Goal: Task Accomplishment & Management: Complete application form

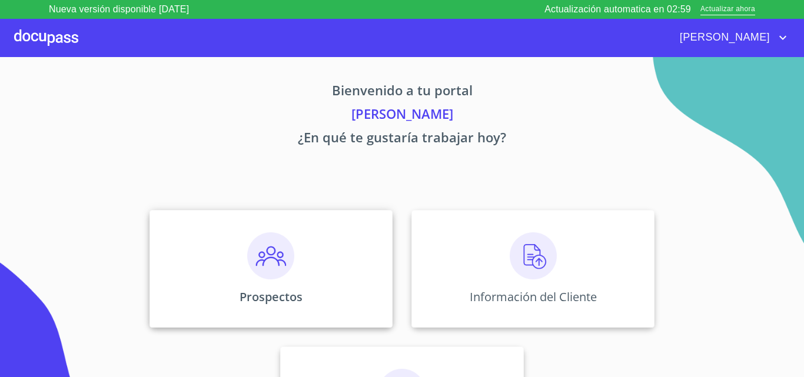
click at [268, 228] on div "Prospectos" at bounding box center [270, 269] width 243 height 118
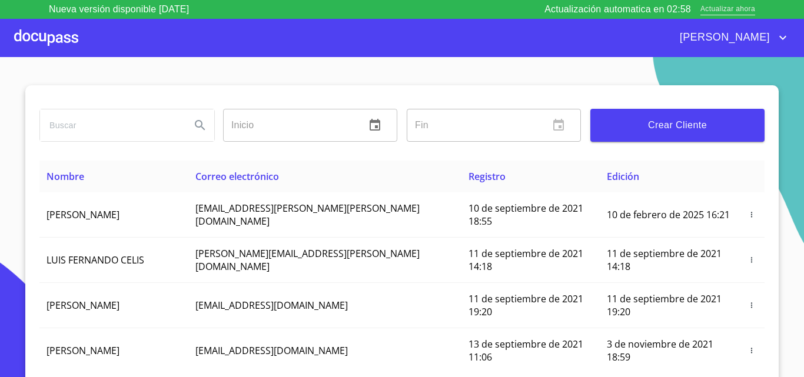
click at [718, 12] on span "Actualizar ahora" at bounding box center [727, 10] width 55 height 12
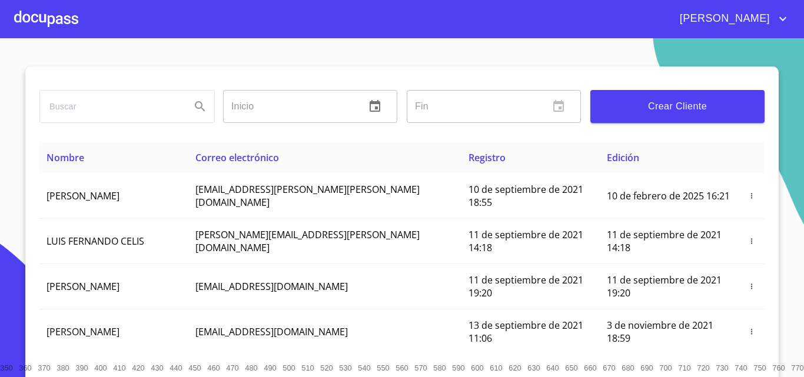
click at [58, 24] on div at bounding box center [46, 19] width 64 height 38
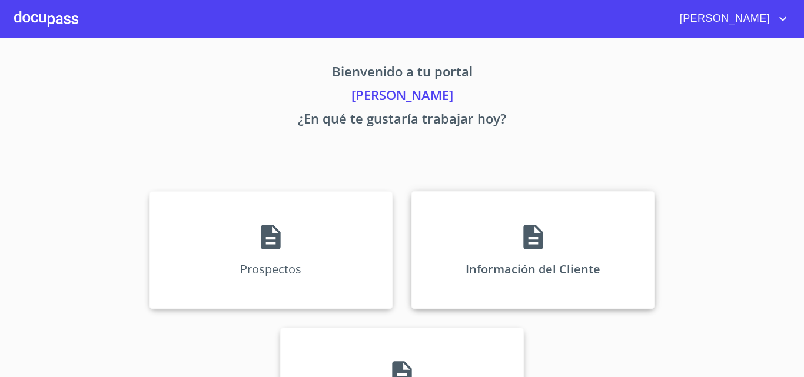
click at [490, 220] on div "Información del Cliente" at bounding box center [532, 250] width 243 height 118
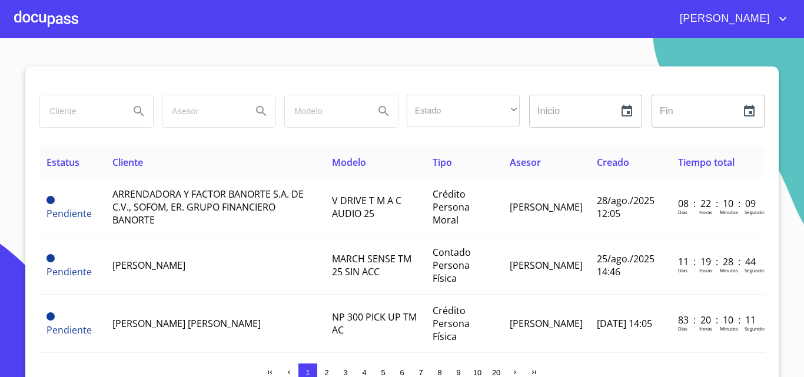
click at [32, 19] on div at bounding box center [46, 19] width 64 height 38
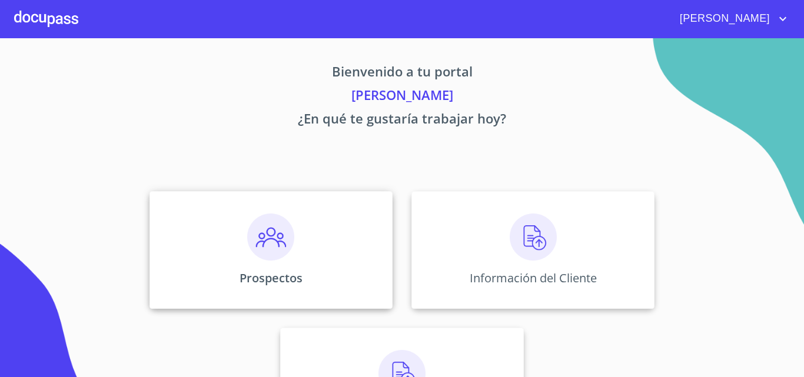
click at [230, 212] on div "Prospectos" at bounding box center [270, 250] width 243 height 118
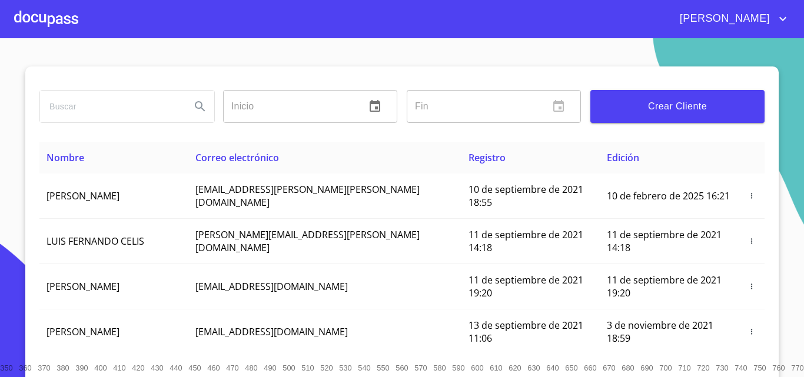
click at [643, 117] on button "Crear Cliente" at bounding box center [677, 106] width 174 height 33
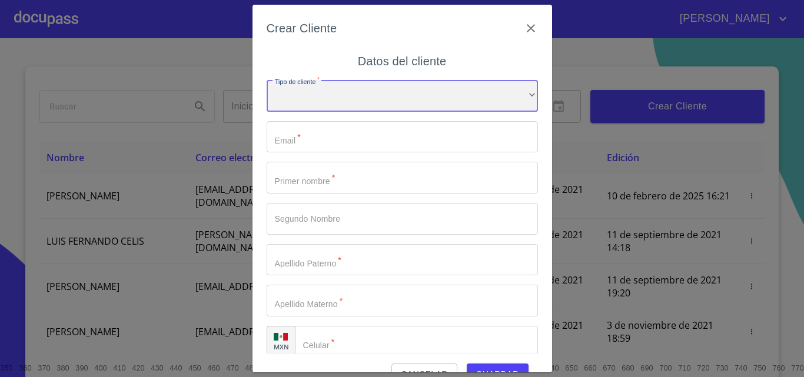
click at [371, 108] on div "​" at bounding box center [402, 96] width 271 height 32
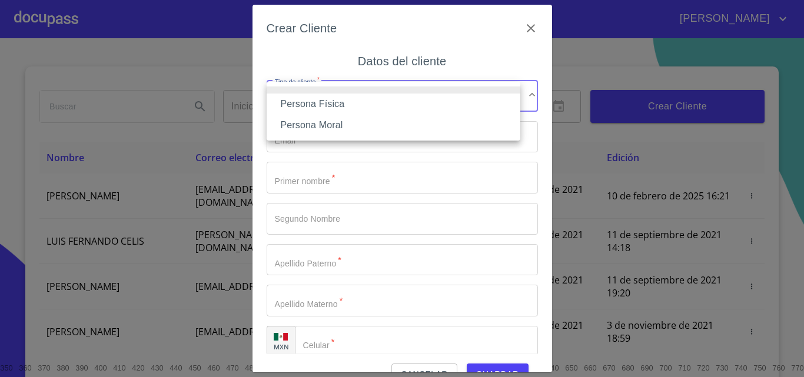
click at [330, 104] on li "Persona Física" at bounding box center [394, 104] width 254 height 21
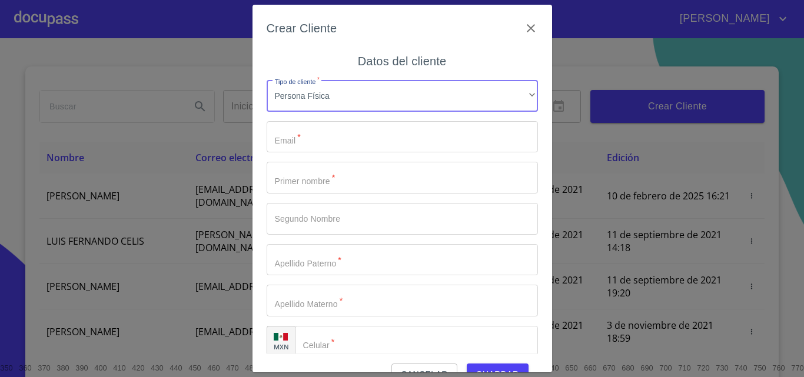
click at [321, 138] on input "Tipo de cliente   *" at bounding box center [402, 137] width 271 height 32
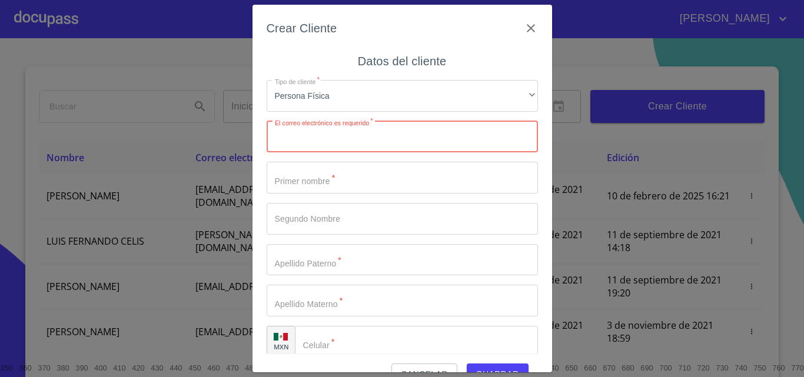
paste input "Alan_garci_a@hotmail.com"
click at [281, 139] on input "Alan_garci_a@hotmail.com" at bounding box center [382, 137] width 230 height 32
type input "alan_garci_a@hotmail.com"
click at [368, 184] on input "Tipo de cliente   *" at bounding box center [402, 178] width 271 height 32
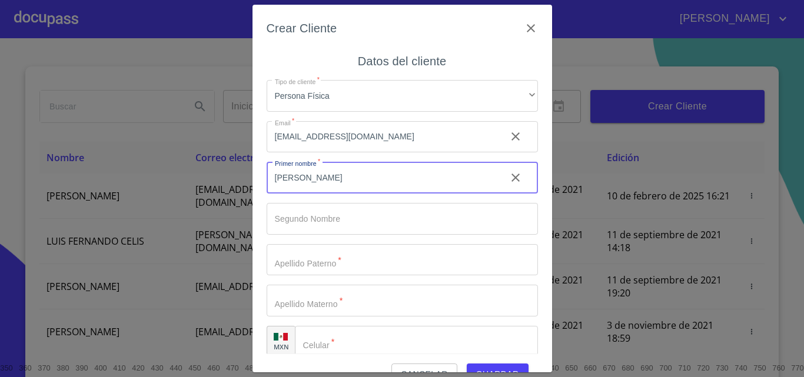
type input "ALAN"
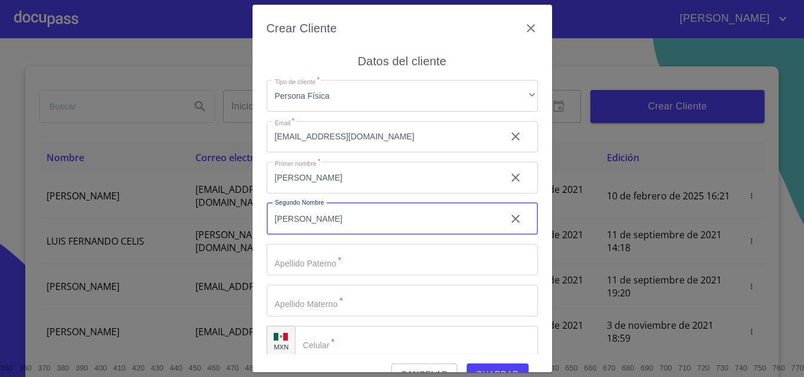
type input "OMAR"
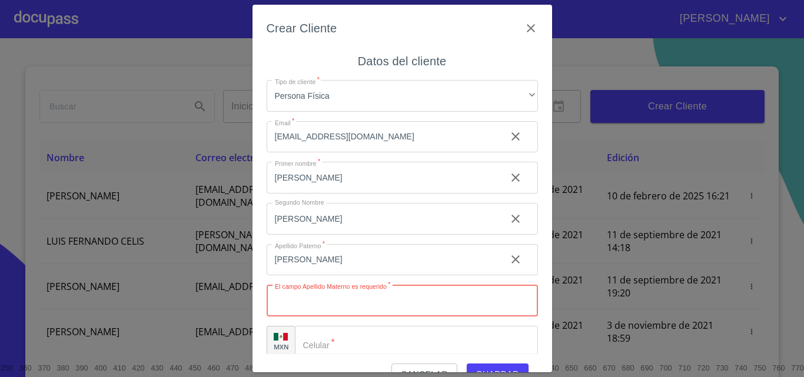
drag, startPoint x: 321, startPoint y: 259, endPoint x: 219, endPoint y: 232, distance: 105.3
click at [219, 232] on div "Crear Cliente Datos del cliente Tipo de cliente   * Persona Física ​ Email   * …" at bounding box center [402, 188] width 804 height 377
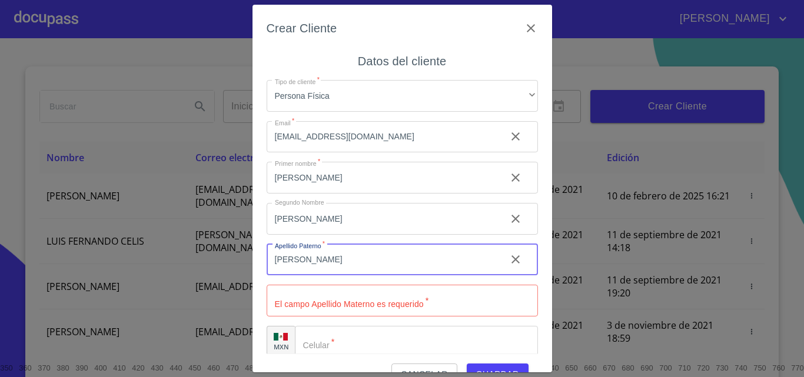
type input "GONZALEZ"
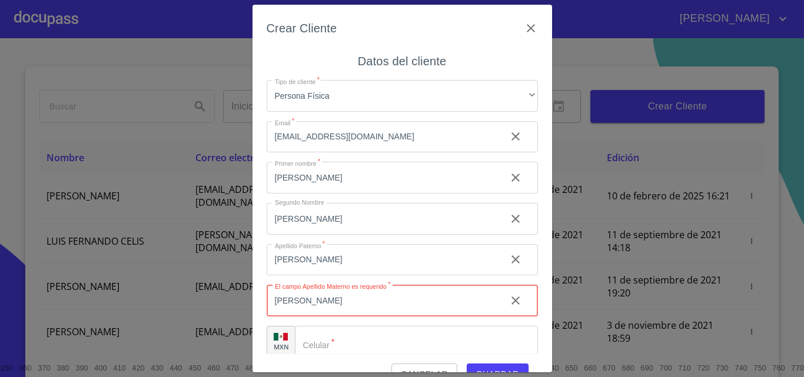
type input "GARCIA"
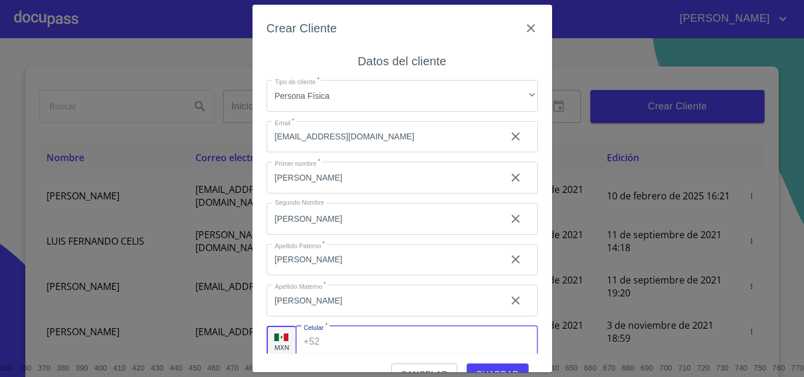
scroll to position [4, 0]
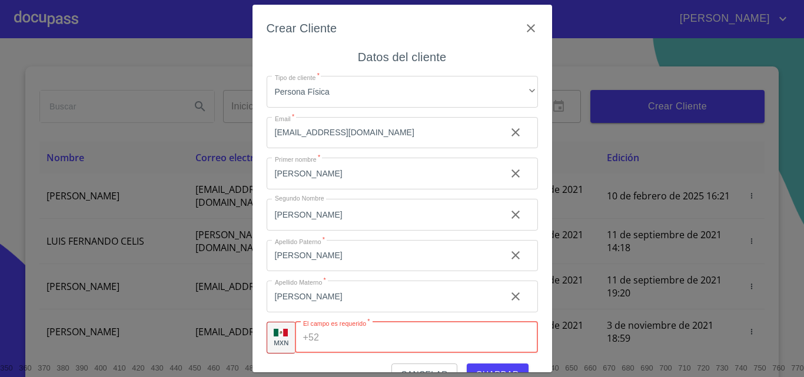
paste input "(33)37239570"
type input "(33)37239570"
click at [346, 355] on div "Cancelar Guardar" at bounding box center [402, 370] width 271 height 32
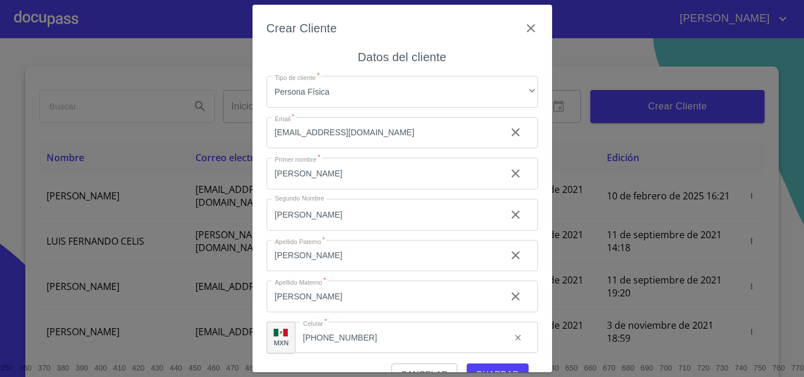
scroll to position [26, 0]
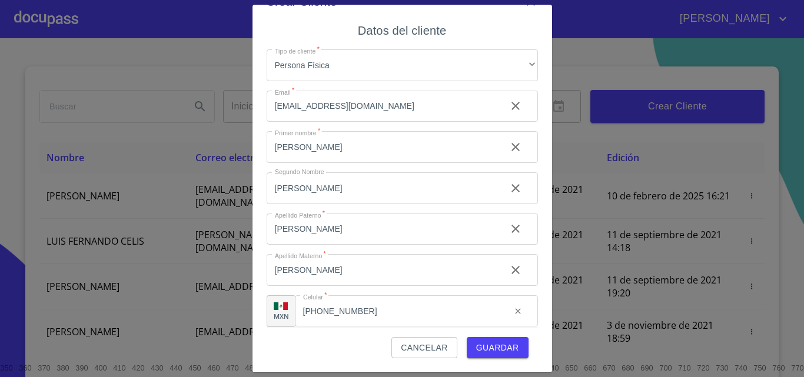
click at [484, 341] on span "Guardar" at bounding box center [497, 348] width 43 height 15
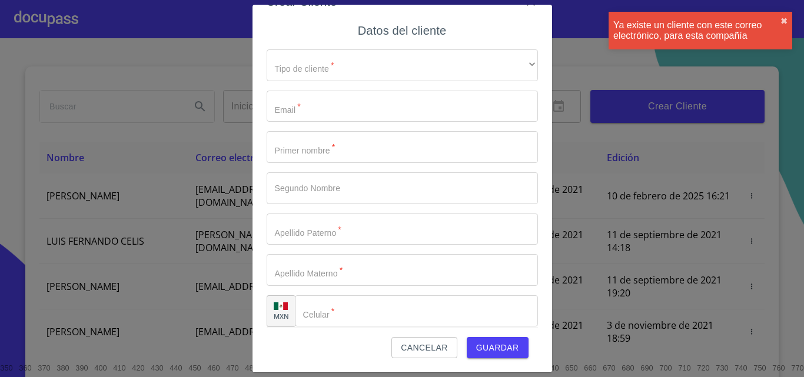
click at [779, 24] on div "Ya existe un cliente con este correo electrónico, para esta compañía" at bounding box center [696, 30] width 167 height 21
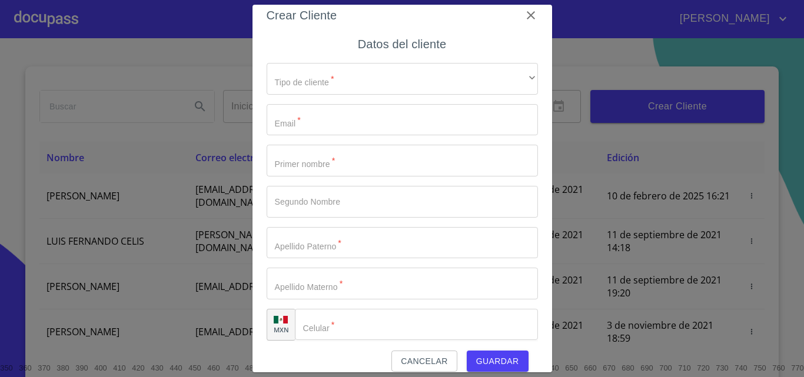
scroll to position [0, 0]
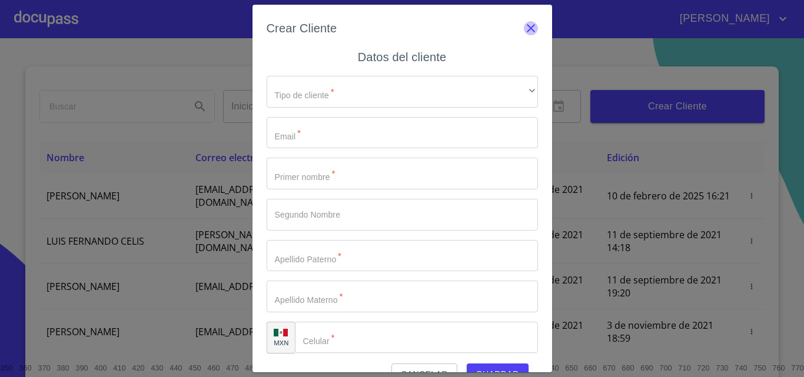
click at [526, 34] on icon "button" at bounding box center [531, 28] width 14 height 14
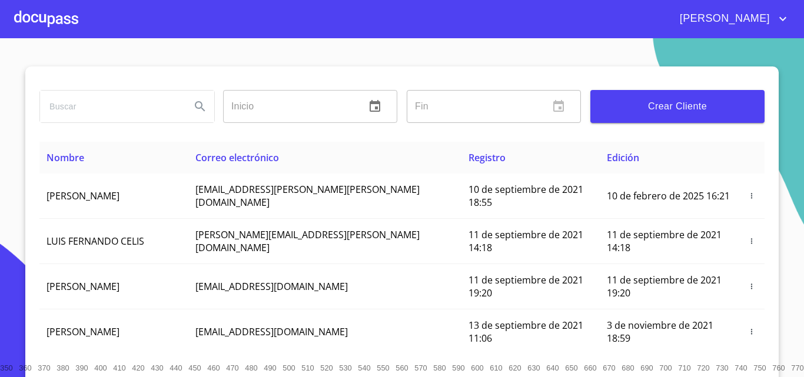
drag, startPoint x: 88, startPoint y: 29, endPoint x: 51, endPoint y: 26, distance: 37.8
click at [83, 30] on div "[PERSON_NAME]" at bounding box center [402, 19] width 804 height 38
click at [51, 26] on div at bounding box center [46, 19] width 64 height 38
click at [89, 102] on input "search" at bounding box center [110, 107] width 141 height 32
click at [67, 108] on input "alanm omar" at bounding box center [110, 107] width 141 height 32
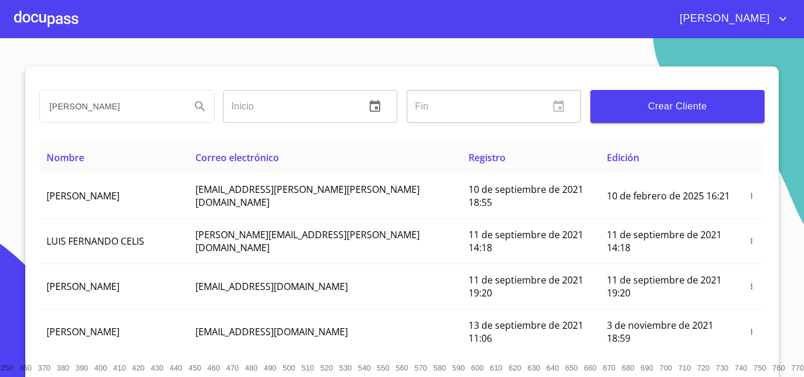
type input "alan omar"
click at [199, 113] on icon "Search" at bounding box center [200, 106] width 14 height 14
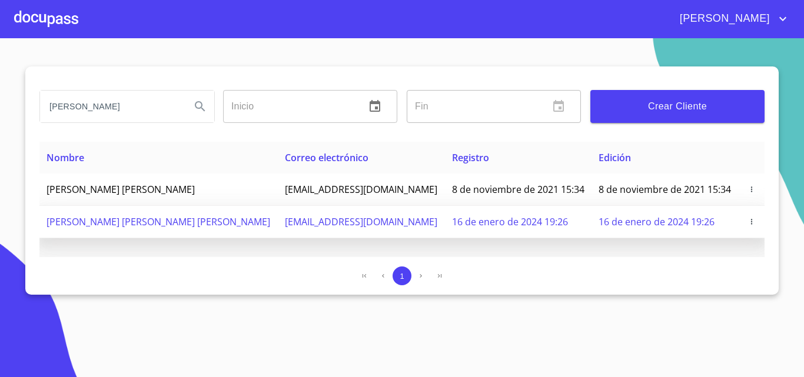
click at [745, 222] on span "button" at bounding box center [751, 222] width 12 height 8
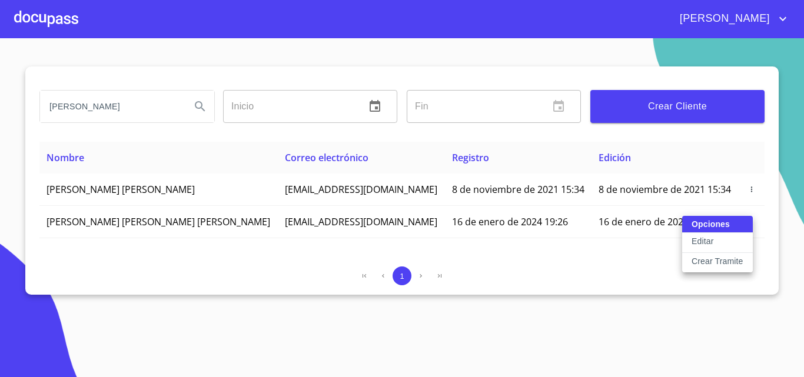
click at [704, 259] on p "Crear Tramite" at bounding box center [717, 261] width 52 height 12
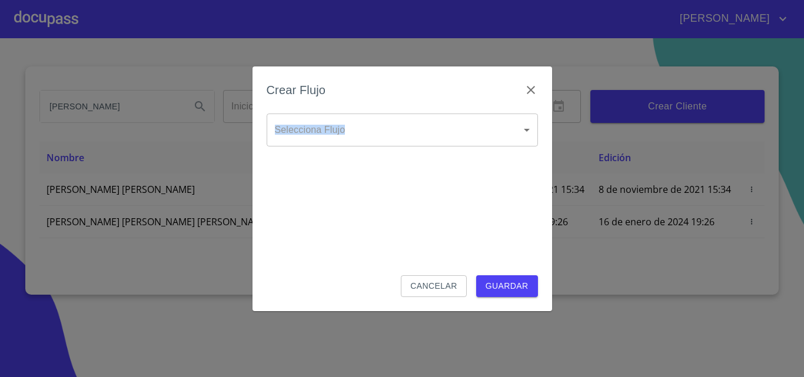
drag, startPoint x: 355, startPoint y: 123, endPoint x: 354, endPoint y: 131, distance: 8.4
click at [354, 131] on div "Crear Flujo Selecciona Flujo ​ Selecciona Flujo Cancelar Guardar" at bounding box center [401, 188] width 299 height 245
click at [358, 129] on body "Néstor alan omar Inicio ​ Fin ​ Crear Cliente Nombre Correo electrónico Registr…" at bounding box center [402, 188] width 804 height 377
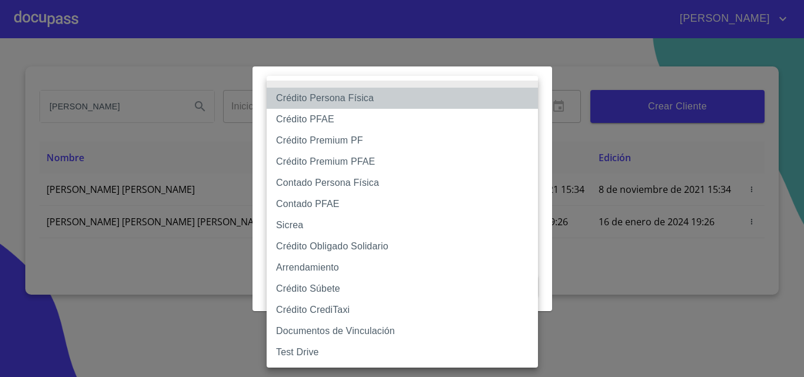
click at [332, 98] on li "Crédito Persona Física" at bounding box center [402, 98] width 271 height 21
type input "6009fb3c7d1714eb8809aa97"
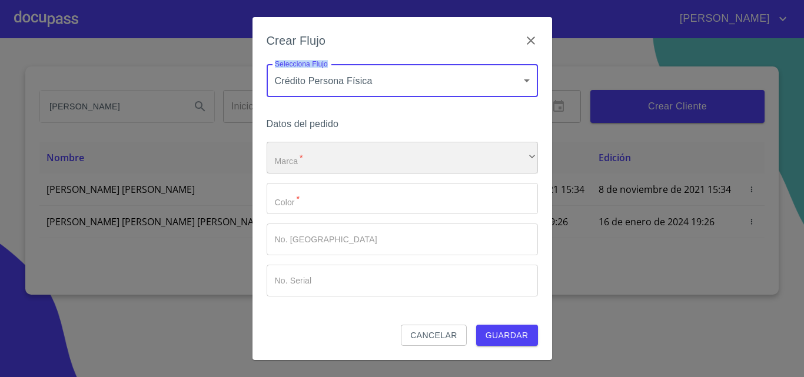
click at [318, 162] on div "​" at bounding box center [402, 158] width 271 height 32
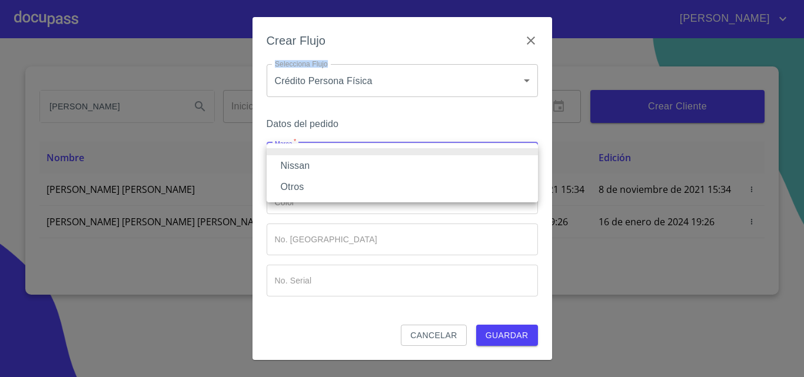
click at [315, 162] on li "Nissan" at bounding box center [402, 165] width 271 height 21
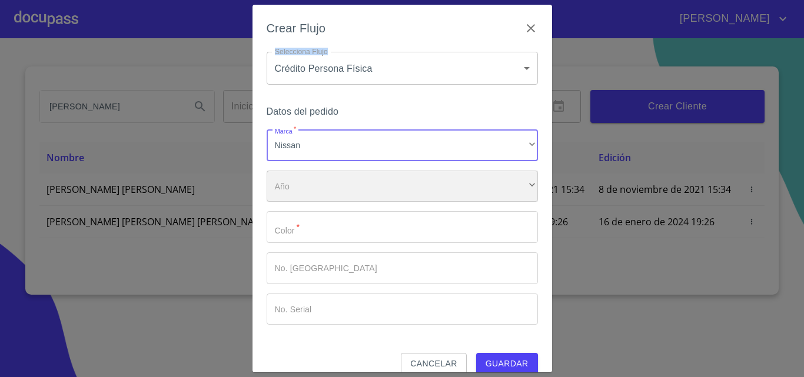
click at [307, 187] on div "​" at bounding box center [402, 187] width 271 height 32
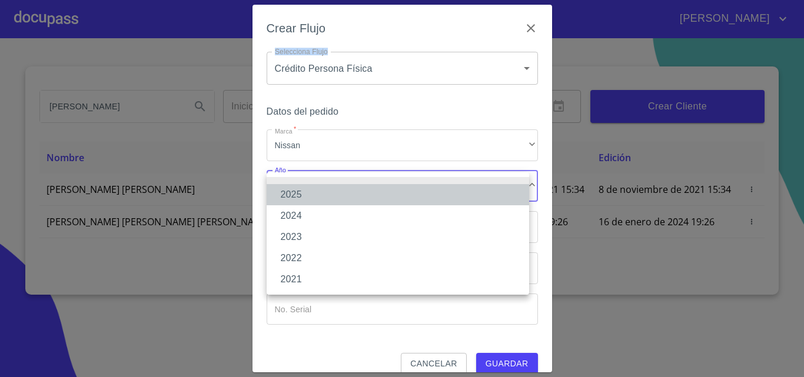
click at [307, 194] on li "2025" at bounding box center [398, 194] width 262 height 21
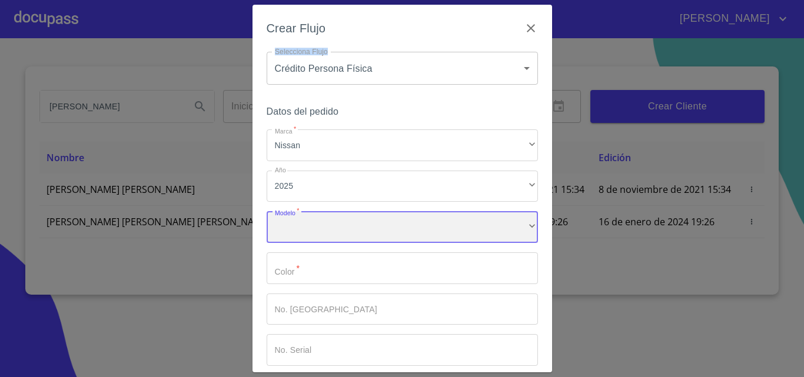
click at [309, 226] on div "​" at bounding box center [402, 227] width 271 height 32
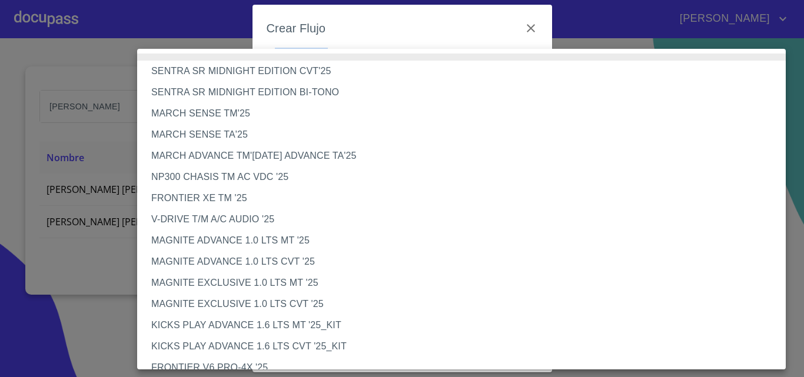
click at [247, 176] on li "NP300 CHASIS TM AC VDC '25" at bounding box center [465, 177] width 657 height 21
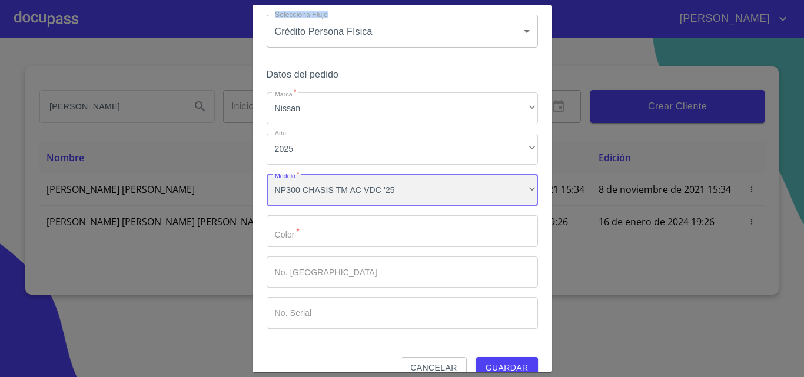
scroll to position [57, 0]
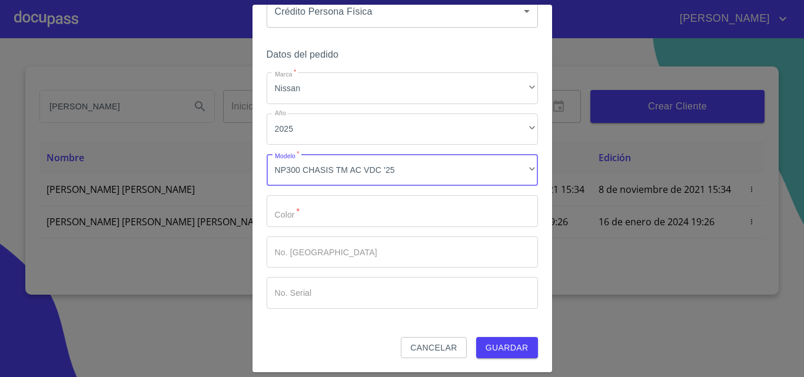
click at [302, 222] on input "Marca   *" at bounding box center [402, 211] width 271 height 32
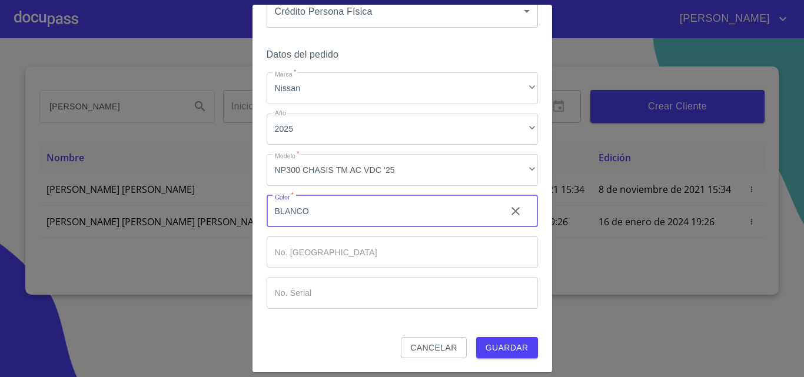
type input "BLANCO"
click at [490, 351] on span "Guardar" at bounding box center [506, 348] width 43 height 15
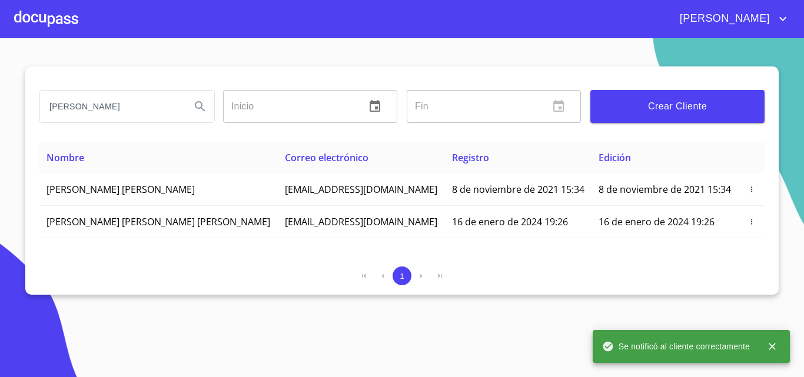
click at [48, 38] on header "[PERSON_NAME]" at bounding box center [402, 19] width 804 height 38
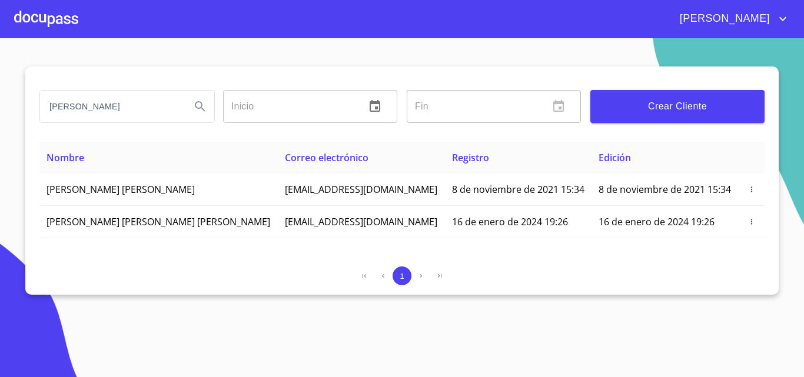
click at [54, 18] on div at bounding box center [46, 19] width 64 height 38
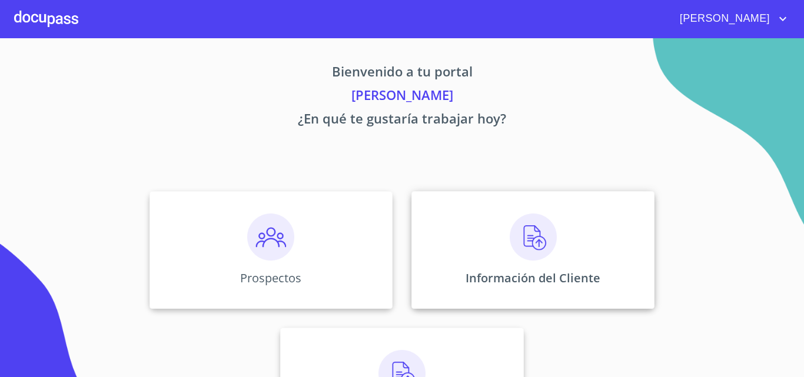
click at [518, 226] on img at bounding box center [533, 237] width 47 height 47
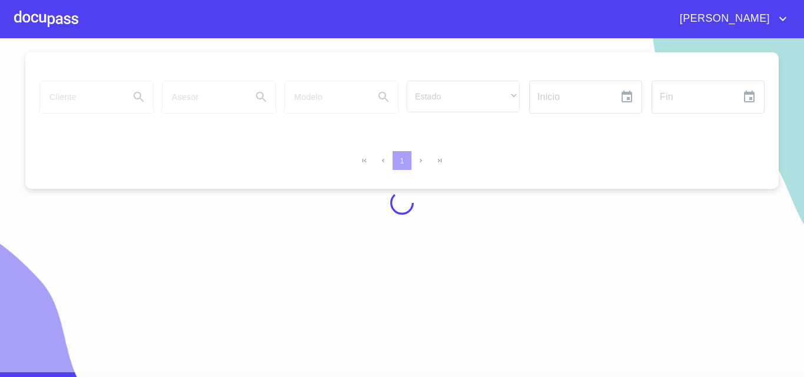
scroll to position [10, 0]
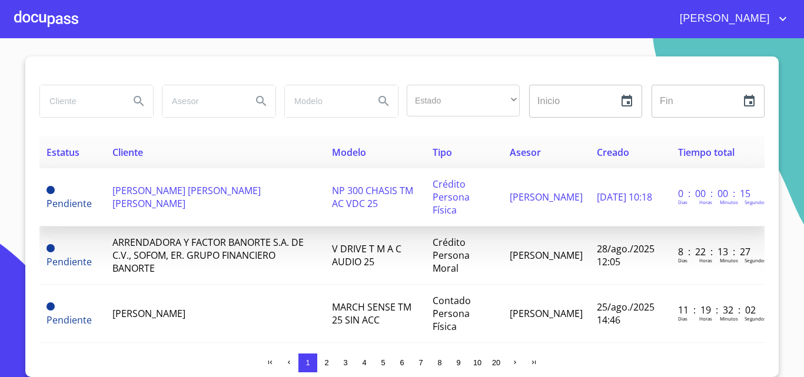
click at [192, 186] on span "ALAN OMAR GONZALEZ GARCIA" at bounding box center [186, 197] width 148 height 26
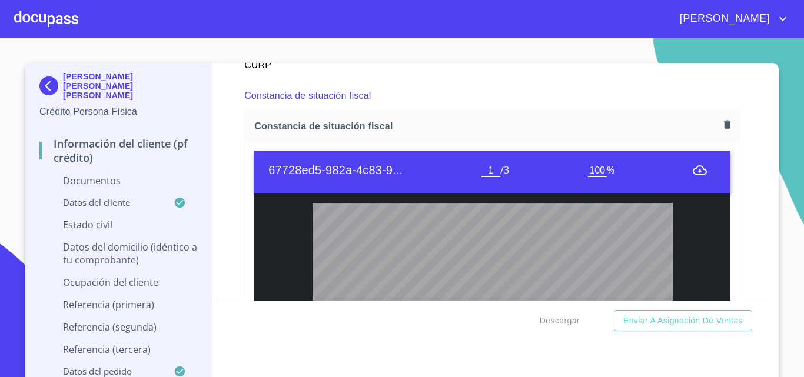
scroll to position [1942, 0]
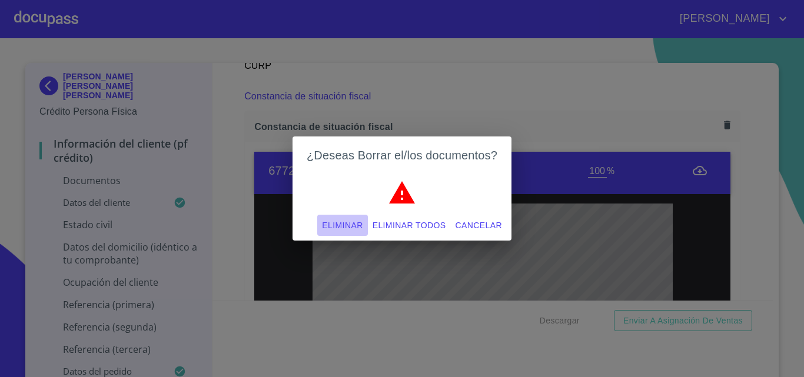
click at [331, 222] on span "Eliminar" at bounding box center [342, 225] width 41 height 15
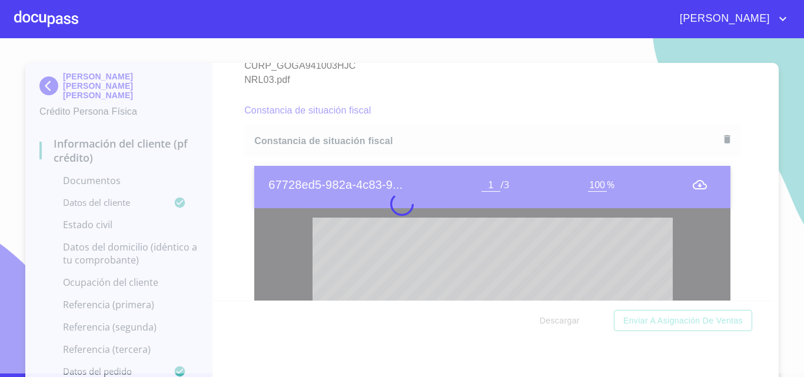
click at [230, 198] on div at bounding box center [402, 204] width 804 height 339
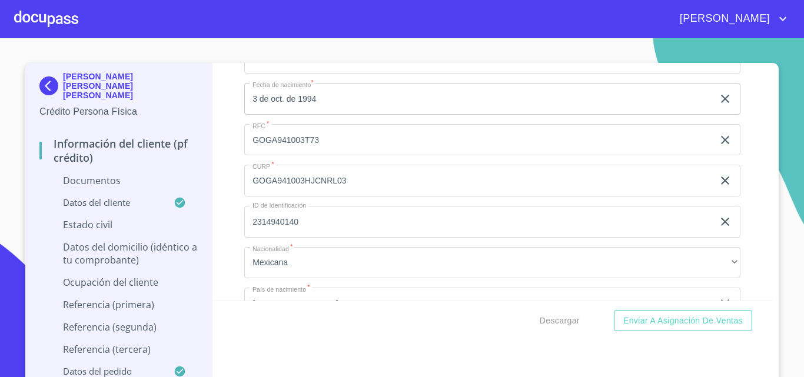
scroll to position [2589, 0]
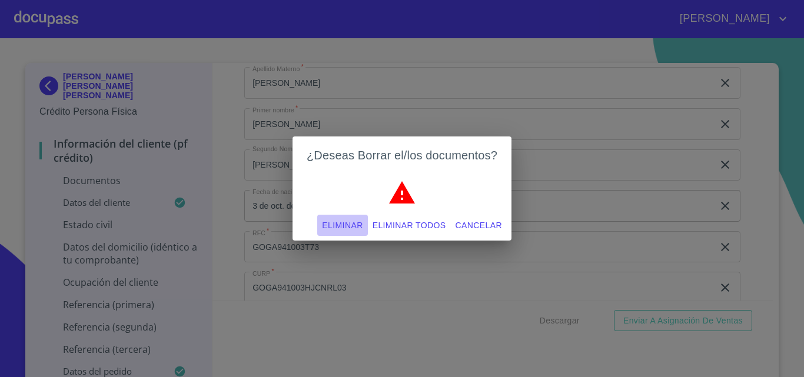
click at [326, 219] on span "Eliminar" at bounding box center [342, 225] width 41 height 15
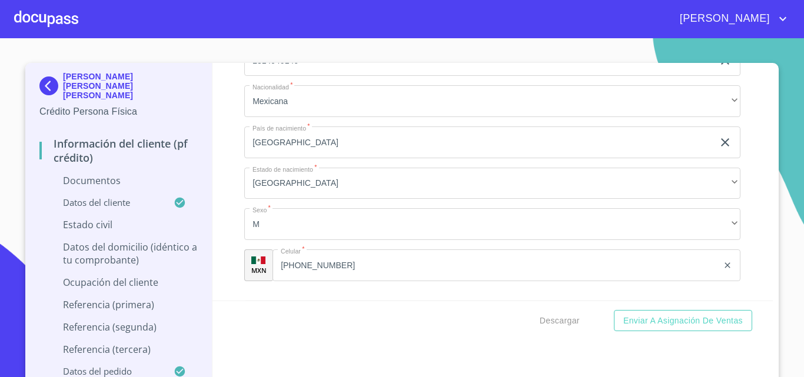
scroll to position [2471, 0]
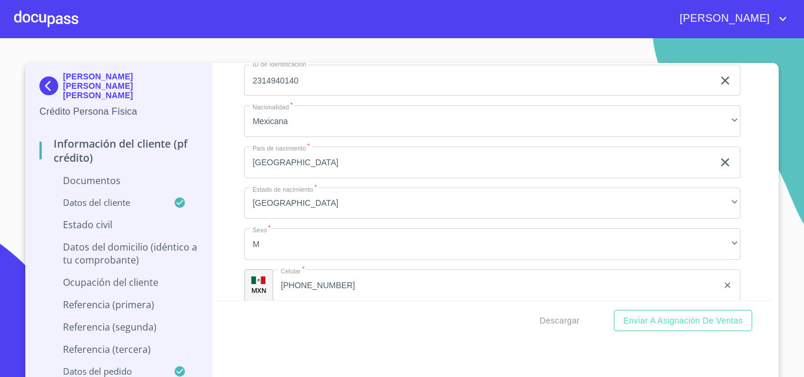
click at [228, 222] on div "Información del cliente (PF crédito) Documentos Documento de identificación.   …" at bounding box center [492, 182] width 561 height 238
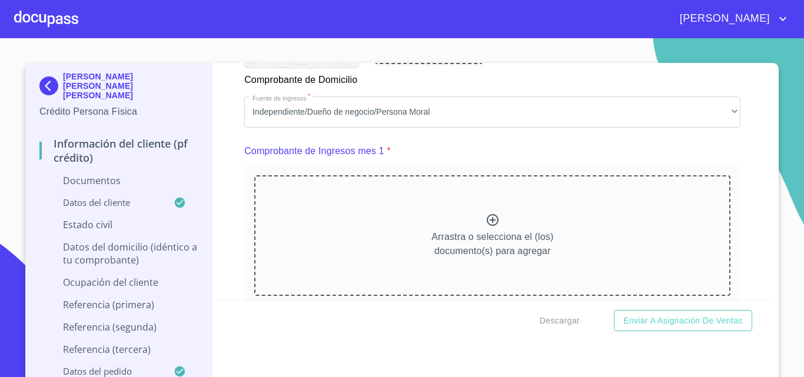
scroll to position [824, 0]
